Goal: Task Accomplishment & Management: Manage account settings

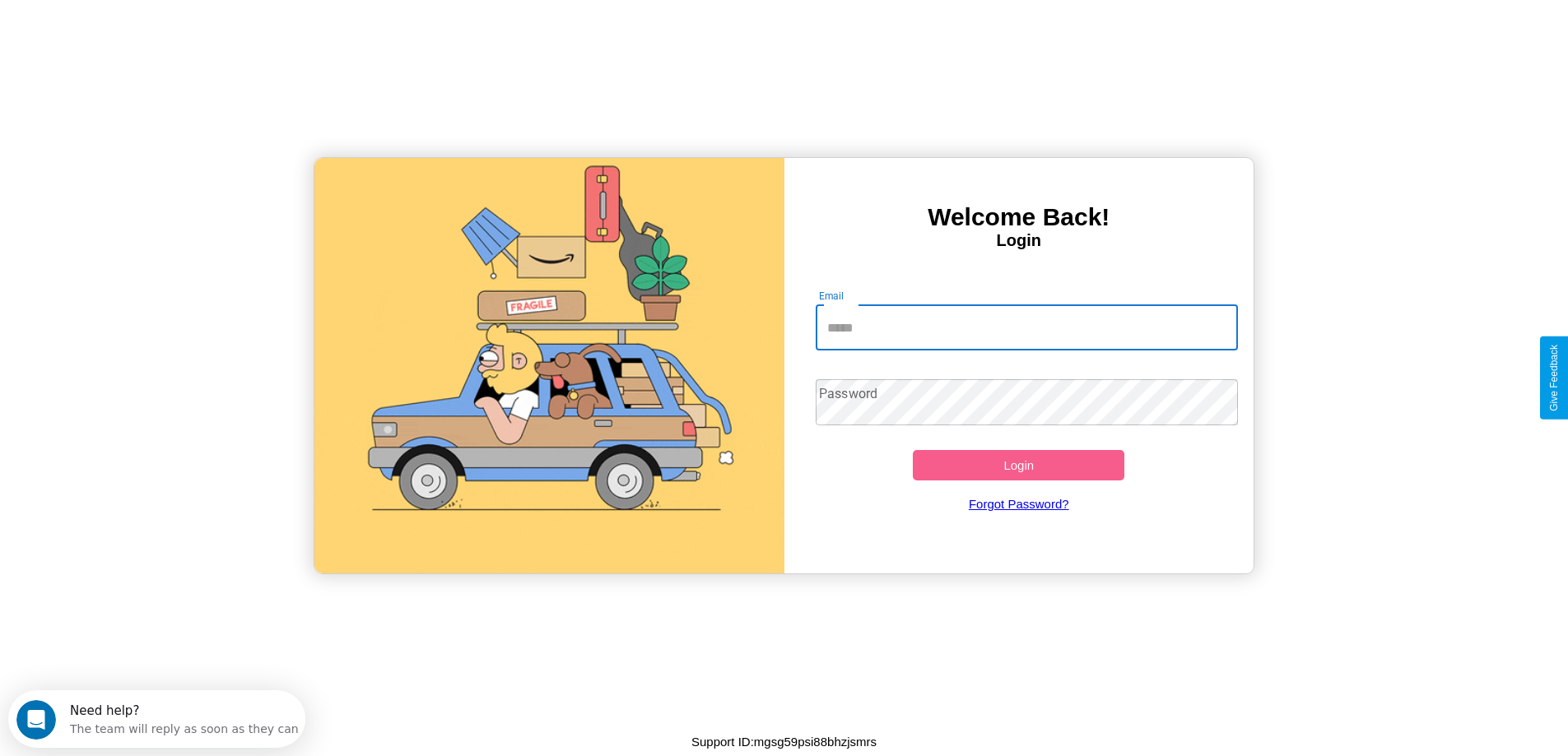
click at [1026, 327] on input "Email" at bounding box center [1026, 327] width 422 height 46
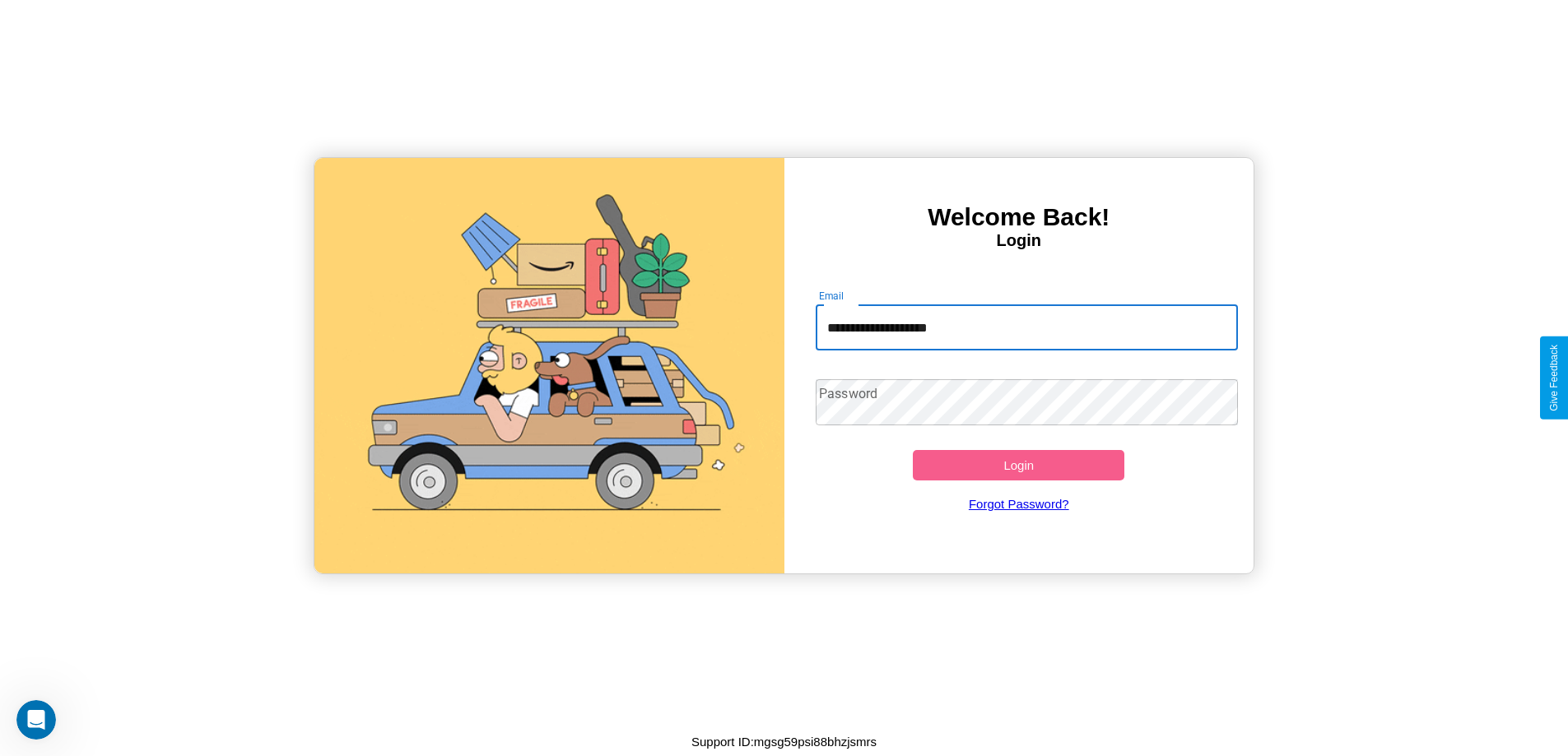
type input "**********"
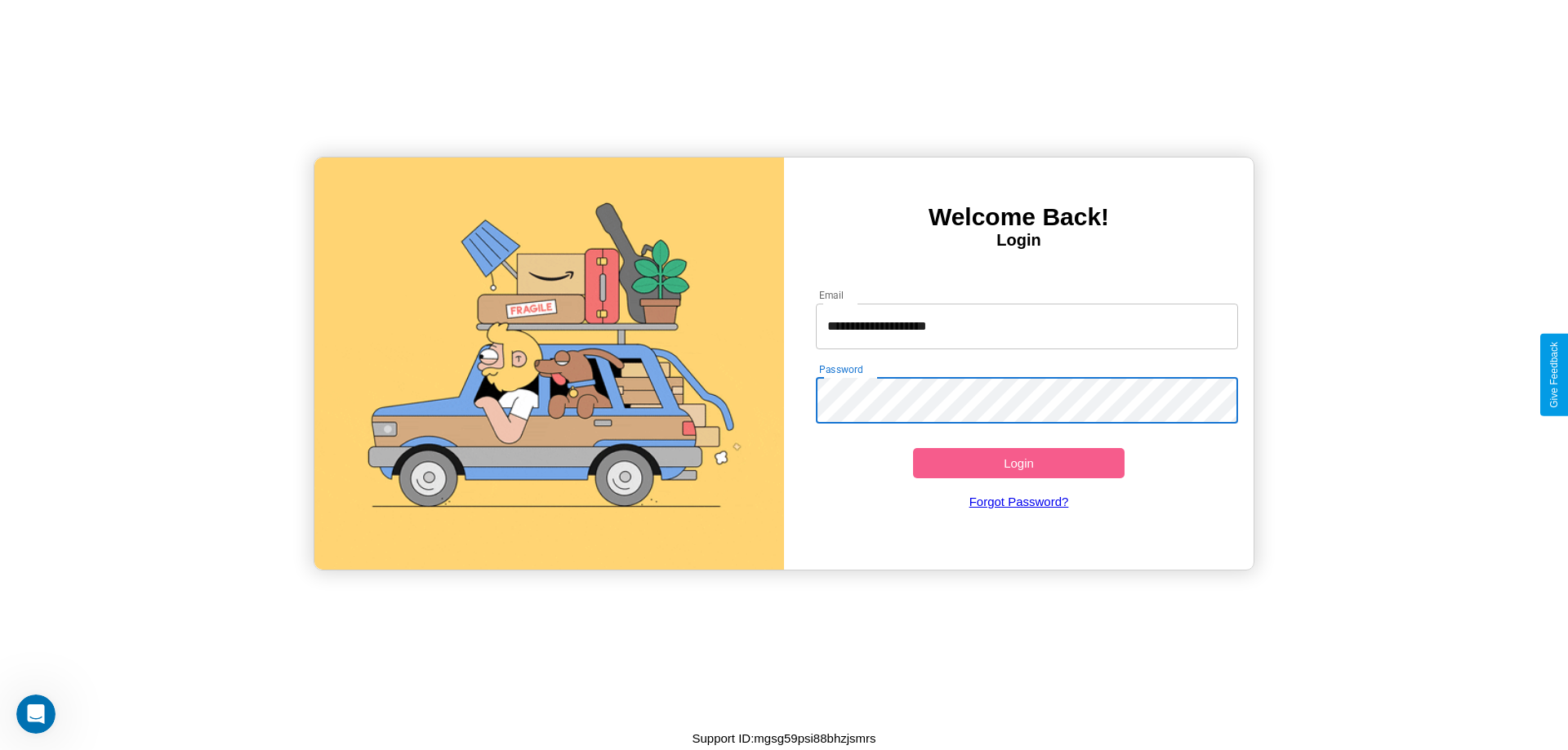
click at [1019, 463] on button "Login" at bounding box center [1019, 463] width 211 height 30
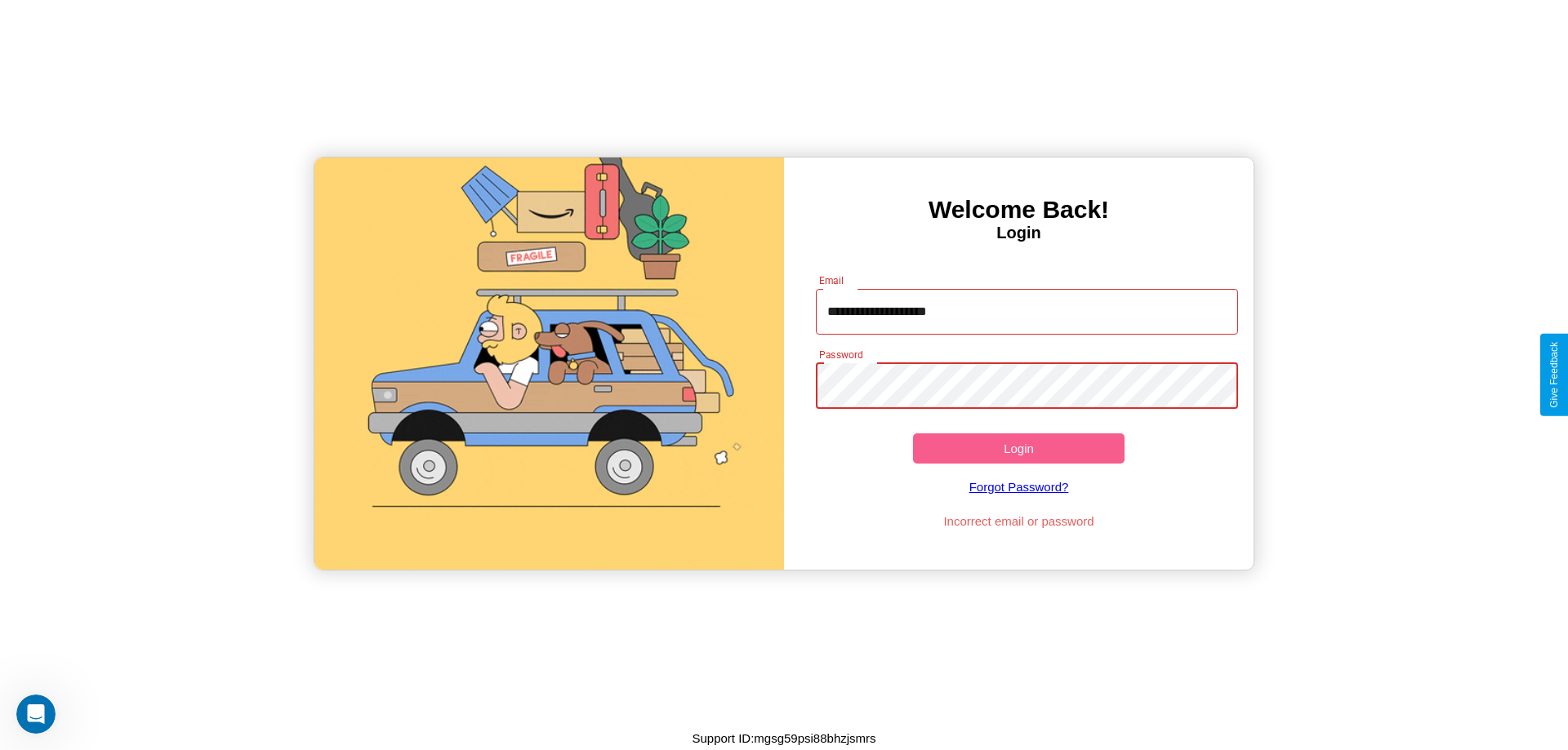
click at [1019, 448] on button "Login" at bounding box center [1019, 449] width 211 height 30
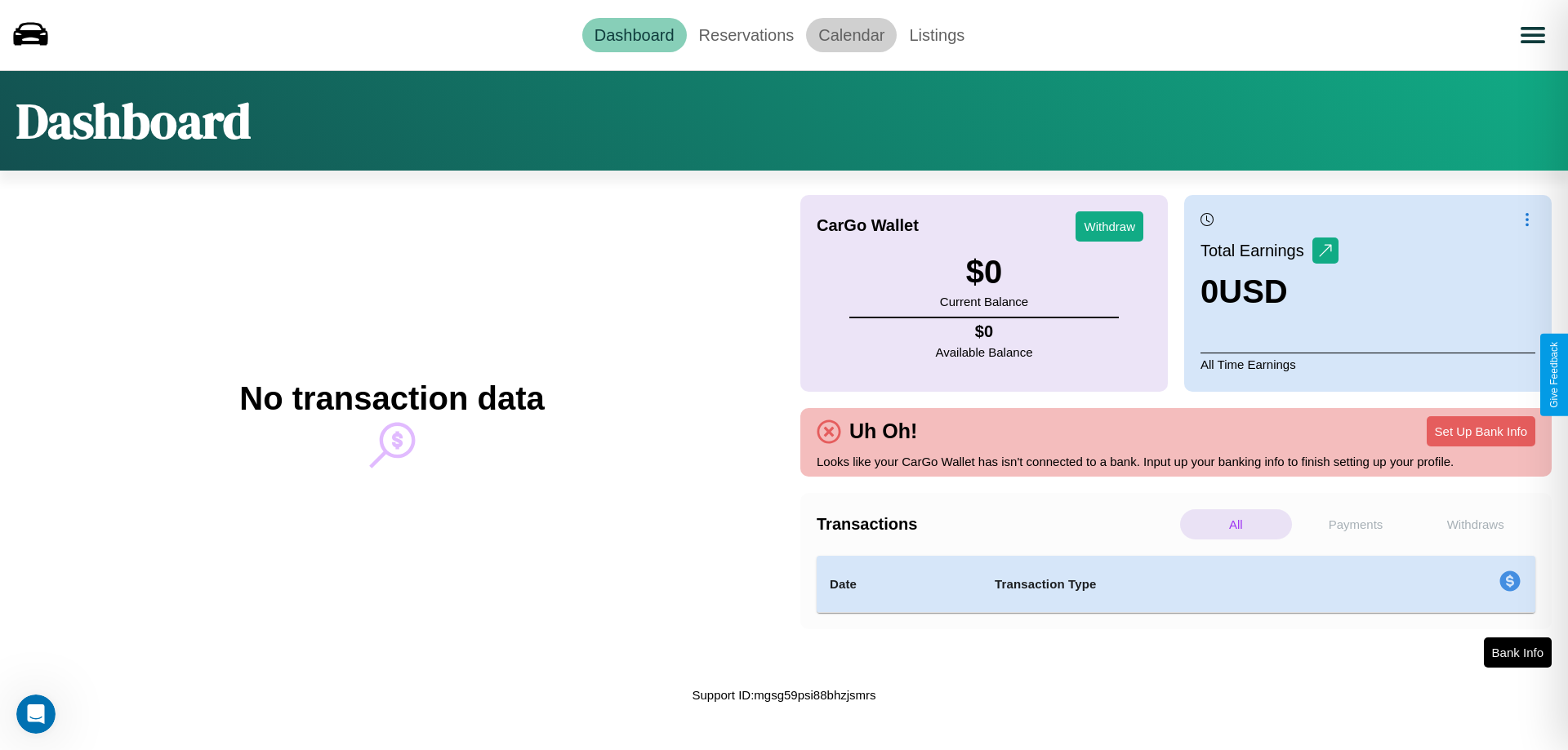
click at [852, 34] on link "Calendar" at bounding box center [851, 35] width 90 height 34
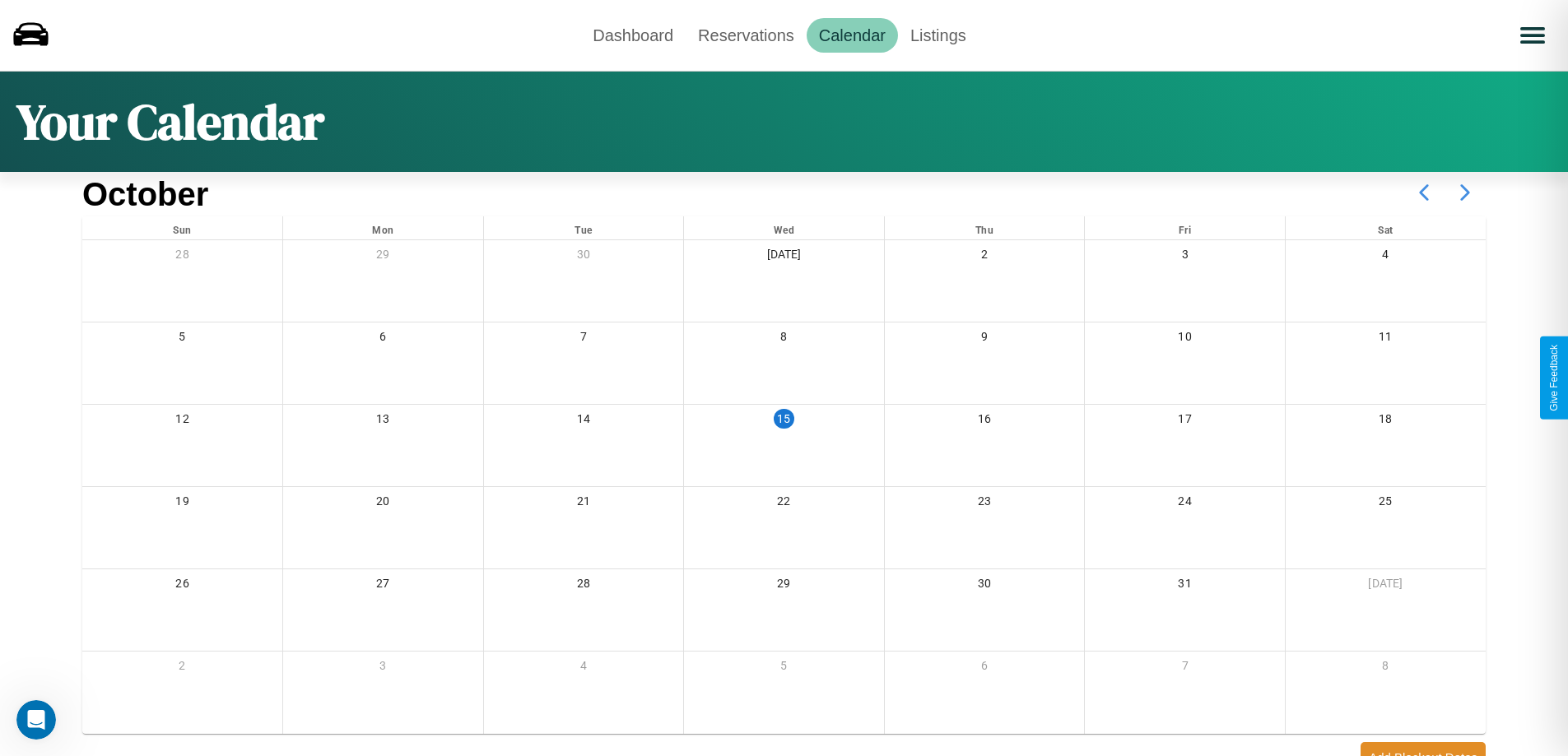
click at [1465, 193] on icon at bounding box center [1465, 192] width 41 height 41
click at [745, 34] on link "Reservations" at bounding box center [745, 35] width 121 height 34
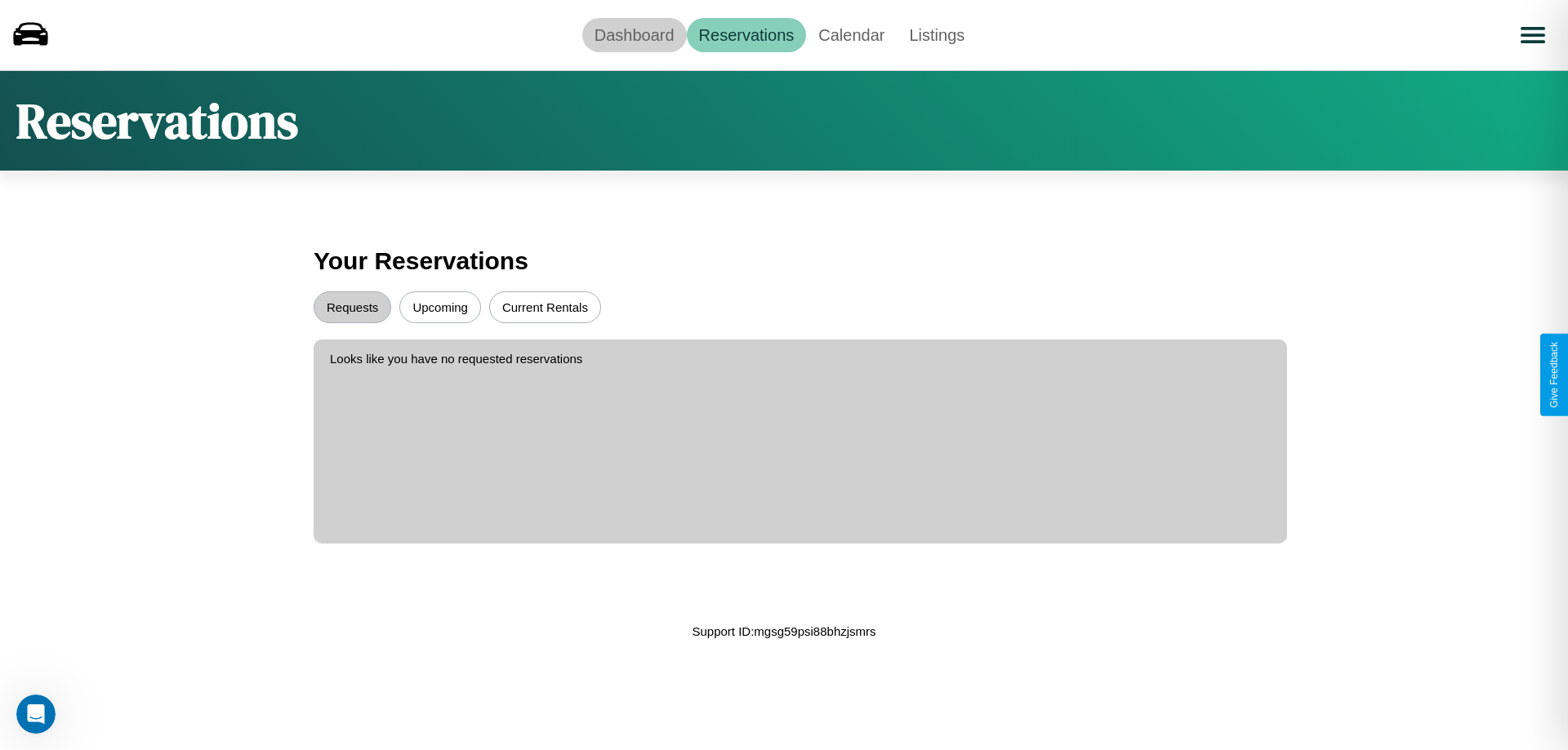
click at [634, 34] on link "Dashboard" at bounding box center [634, 35] width 104 height 34
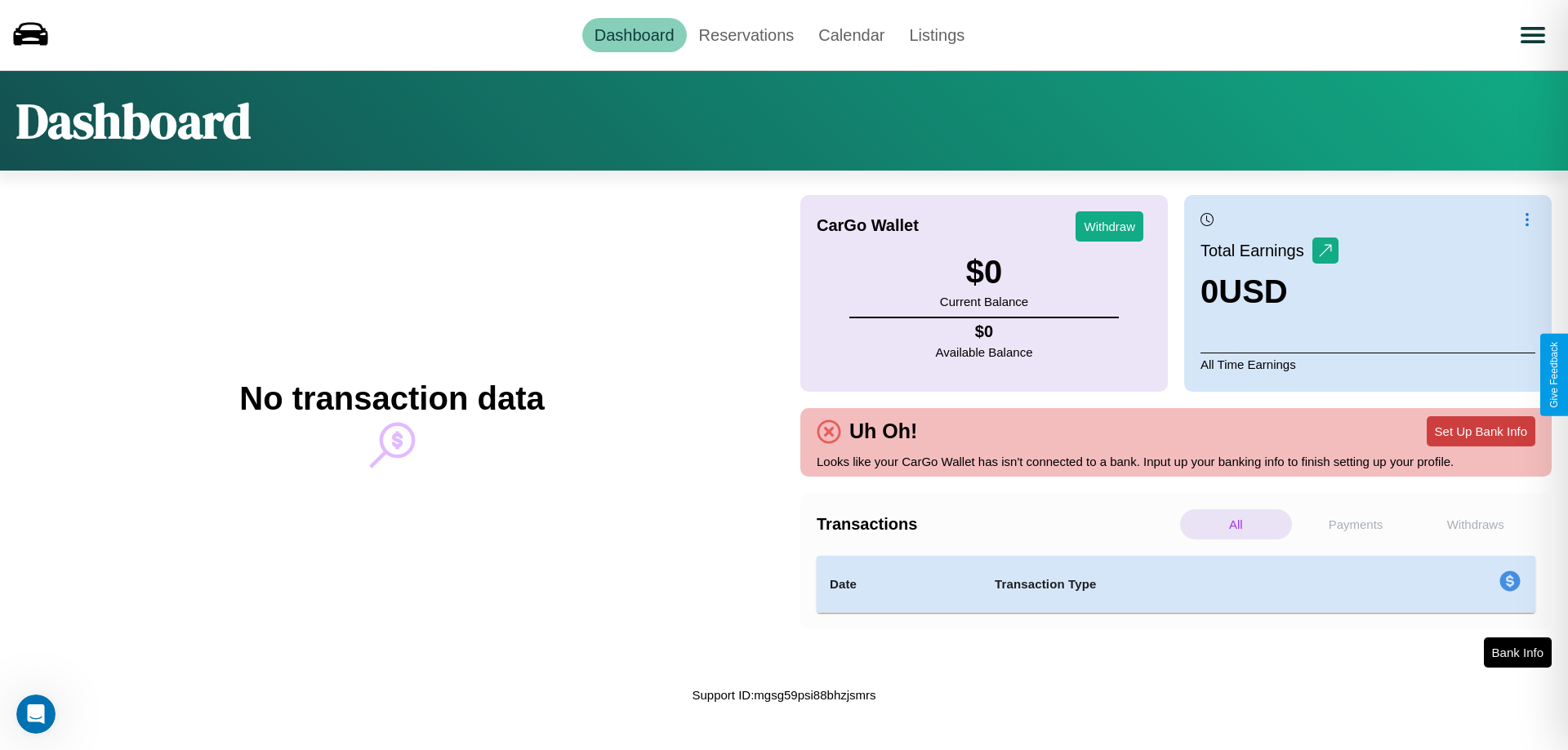
click at [1481, 431] on button "Set Up Bank Info" at bounding box center [1481, 431] width 109 height 30
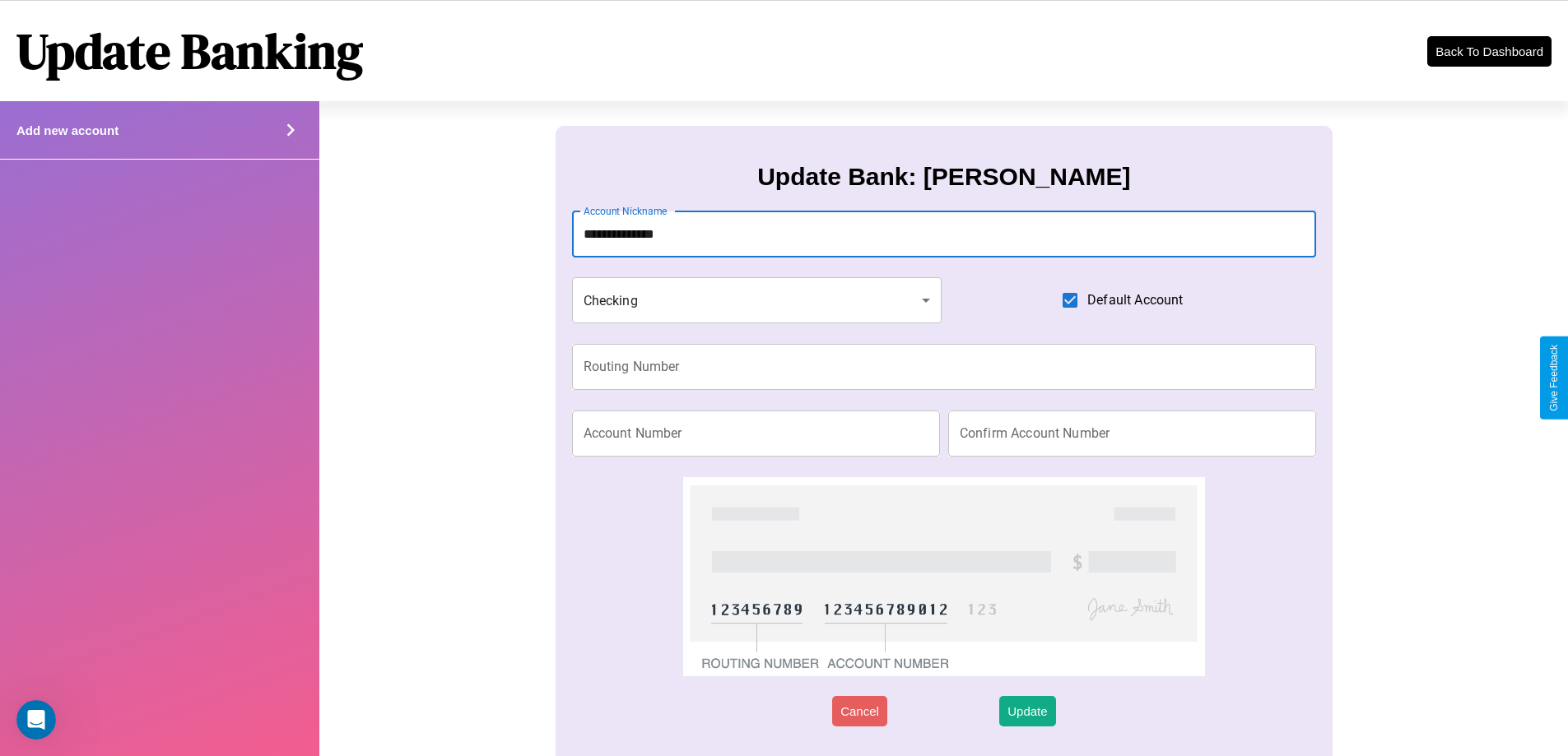
type input "**********"
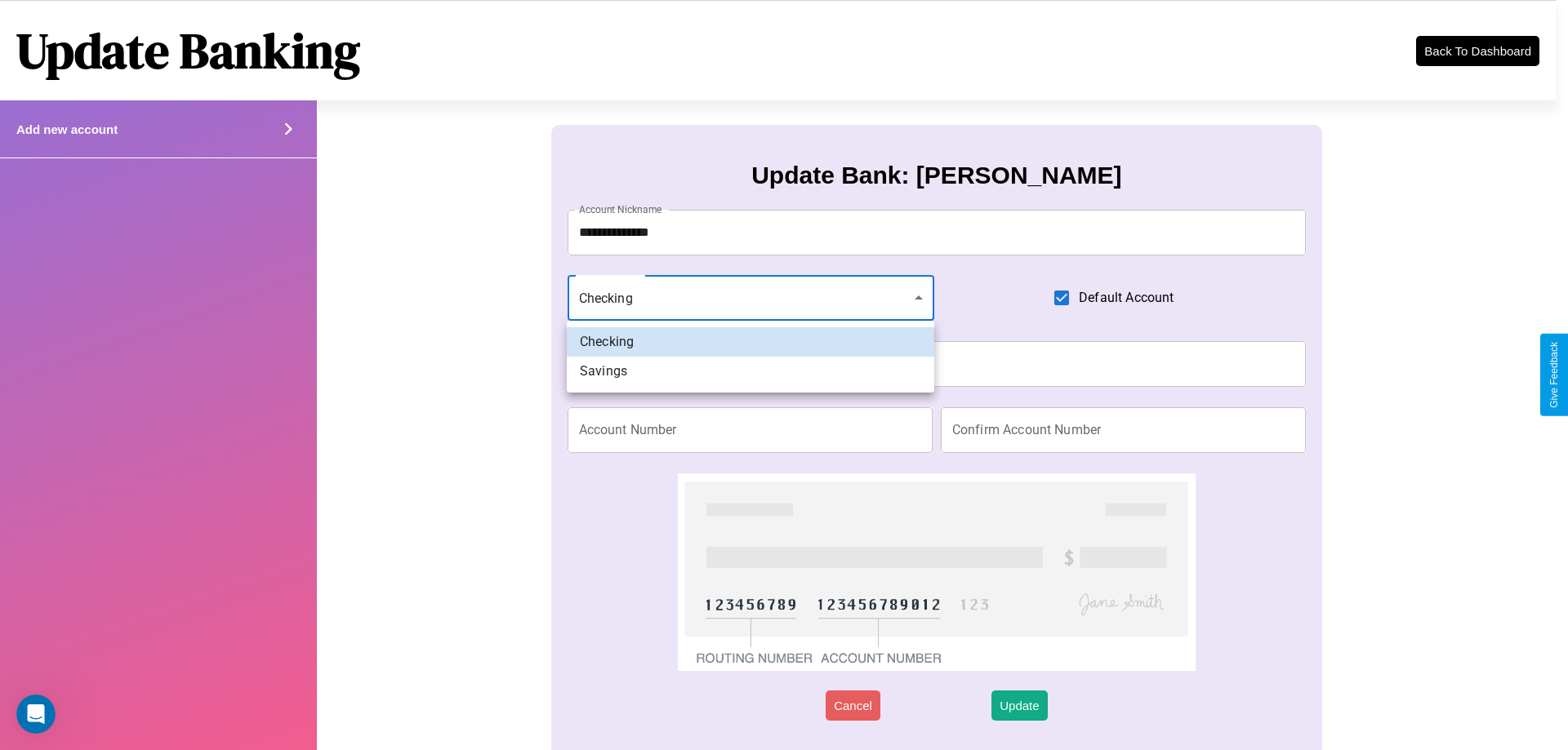
click at [750, 298] on div at bounding box center [784, 375] width 1568 height 750
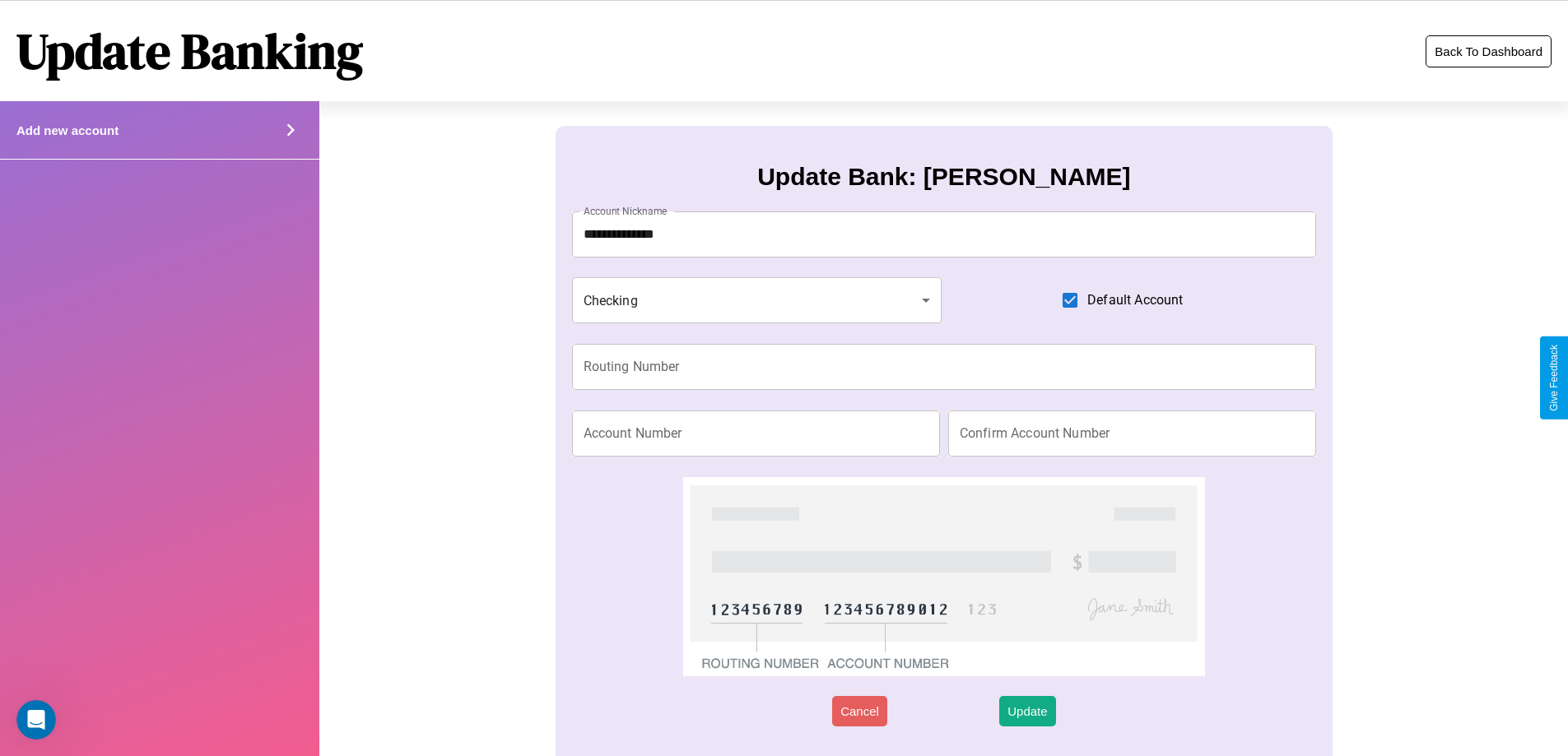
click at [1488, 51] on button "Back To Dashboard" at bounding box center [1488, 51] width 126 height 32
